Goal: Task Accomplishment & Management: Complete application form

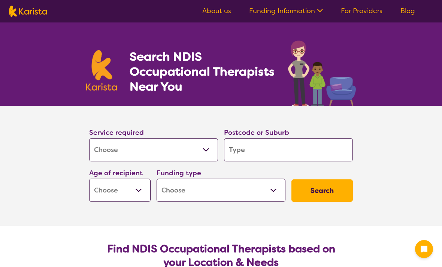
select select "[MEDICAL_DATA]"
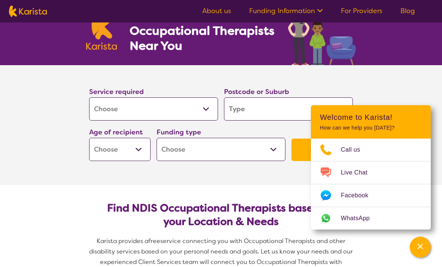
click at [242, 108] on input "search" at bounding box center [288, 108] width 129 height 23
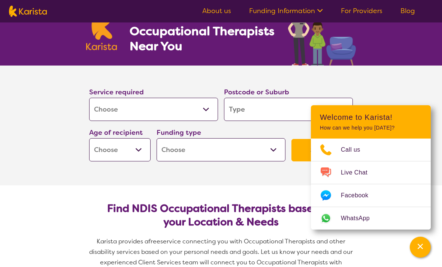
type input "2"
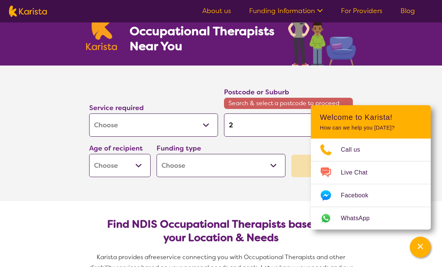
type input "23"
type input "233"
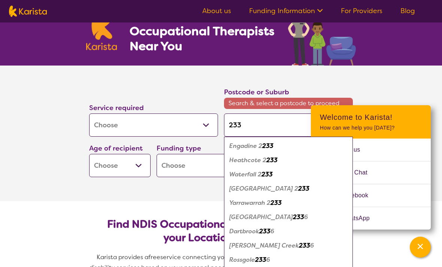
type input "2338"
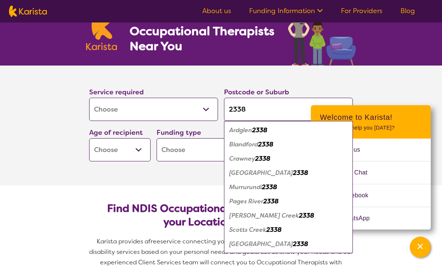
type input "2338"
click at [283, 189] on div "Murrurundi 2338" at bounding box center [288, 187] width 121 height 14
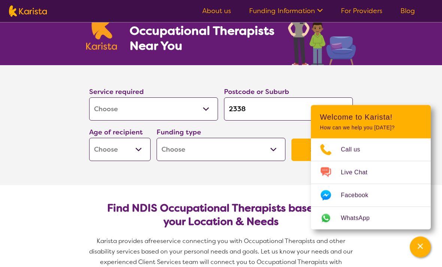
click at [410, 104] on section "Service required Allied Health Assistant Assessment ([MEDICAL_DATA] or [MEDICAL…" at bounding box center [221, 126] width 442 height 120
click at [140, 153] on select "Early Childhood - 0 to 9 Child - 10 to 11 Adolescent - 12 to 17 Adult - 18 to 6…" at bounding box center [119, 149] width 61 height 23
select select "AG"
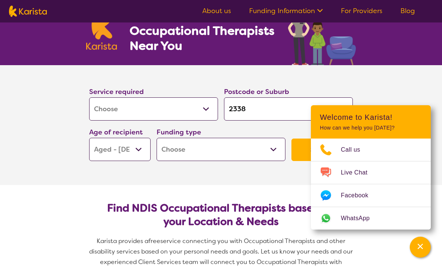
click at [268, 149] on select "Home Care Package (HCP) National Disability Insurance Scheme (NDIS) I don't know" at bounding box center [221, 149] width 129 height 23
select select "HCP"
click at [408, 114] on section "Service required Allied Health Assistant Assessment ([MEDICAL_DATA] or [MEDICAL…" at bounding box center [221, 125] width 442 height 120
click at [273, 153] on select "Home Care Package (HCP) National Disability Insurance Scheme (NDIS) I don't know" at bounding box center [221, 149] width 129 height 23
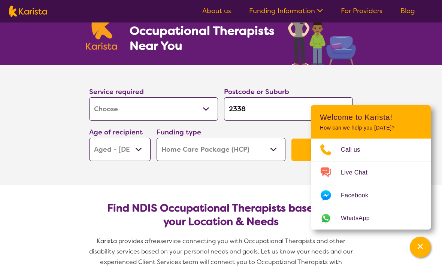
click at [392, 94] on section "Service required Allied Health Assistant Assessment ([MEDICAL_DATA] or [MEDICAL…" at bounding box center [221, 125] width 442 height 120
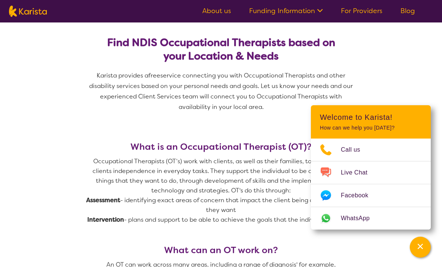
scroll to position [306, 0]
